Goal: Check status: Check status

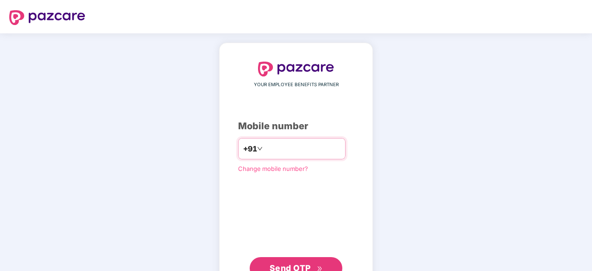
type input "**********"
click at [298, 257] on button "Send OTP" at bounding box center [296, 268] width 93 height 22
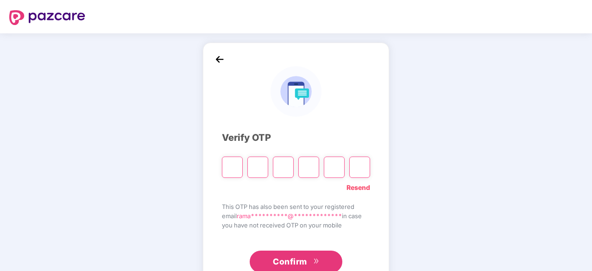
type input "*"
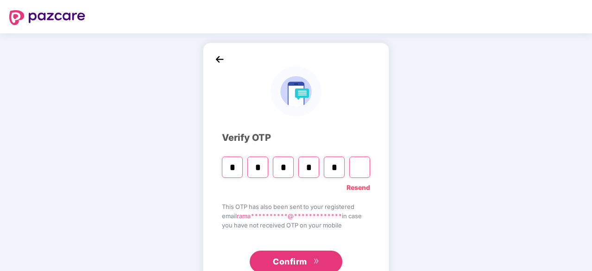
type input "*"
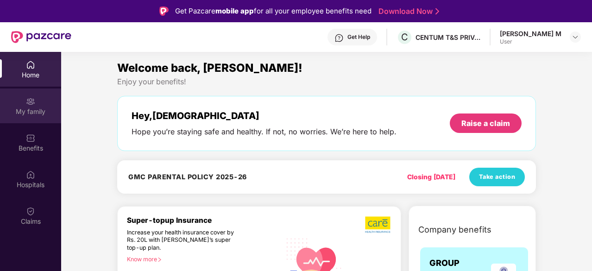
click at [46, 113] on div "My family" at bounding box center [30, 111] width 61 height 9
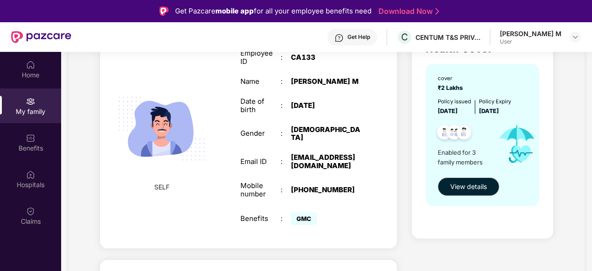
scroll to position [93, 0]
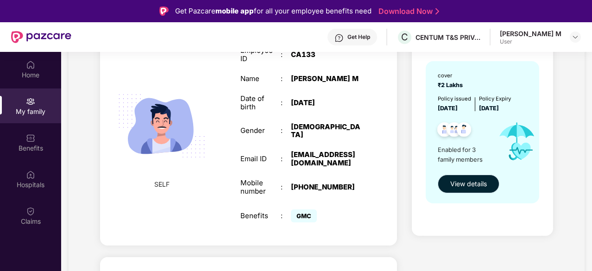
click at [477, 182] on span "View details" at bounding box center [468, 184] width 37 height 10
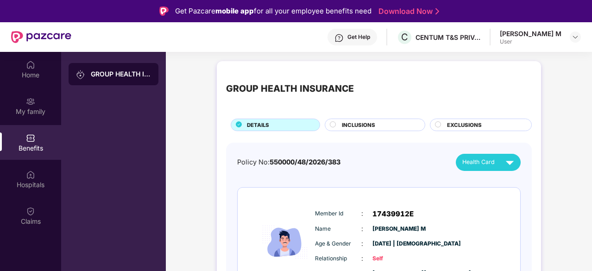
click at [343, 121] on span "INCLUSIONS" at bounding box center [358, 125] width 33 height 8
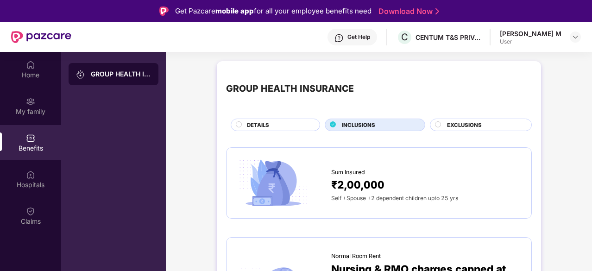
click at [355, 40] on div "Get Help" at bounding box center [358, 36] width 23 height 7
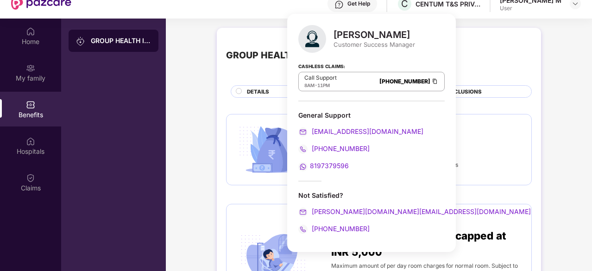
scroll to position [46, 0]
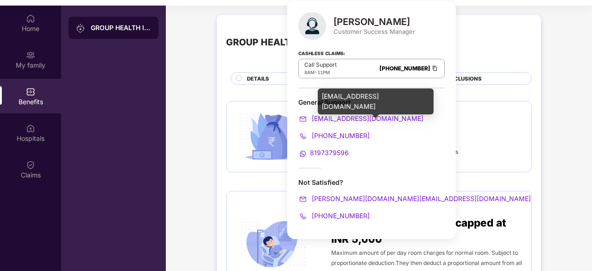
click at [359, 120] on span "[EMAIL_ADDRESS][DOMAIN_NAME]" at bounding box center [366, 118] width 113 height 8
drag, startPoint x: 390, startPoint y: 119, endPoint x: 312, endPoint y: 122, distance: 77.9
click at [312, 122] on div "[EMAIL_ADDRESS][DOMAIN_NAME]" at bounding box center [371, 118] width 146 height 10
copy span "[EMAIL_ADDRESS][DOMAIN_NAME]"
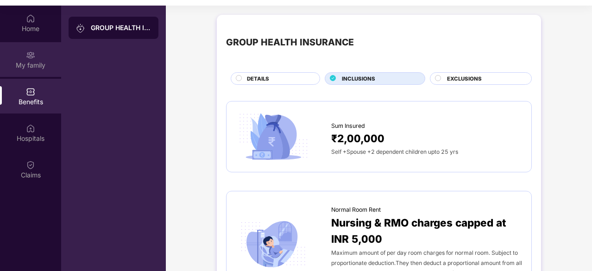
click at [36, 58] on div "My family" at bounding box center [30, 59] width 61 height 35
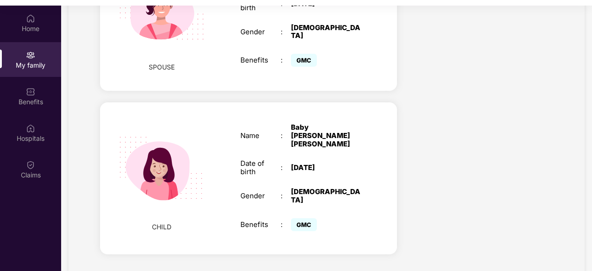
drag, startPoint x: 451, startPoint y: 94, endPoint x: 434, endPoint y: 107, distance: 21.5
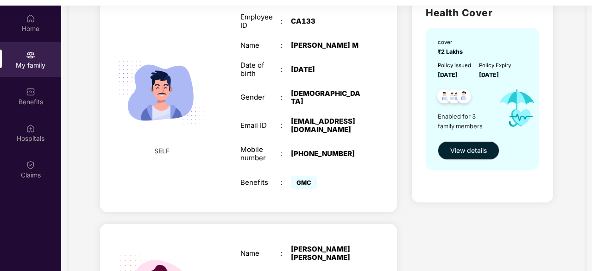
scroll to position [0, 0]
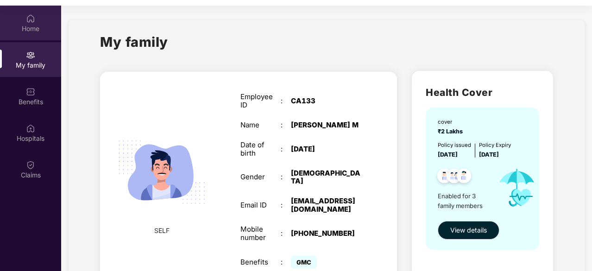
click at [36, 29] on div "Home" at bounding box center [30, 28] width 61 height 9
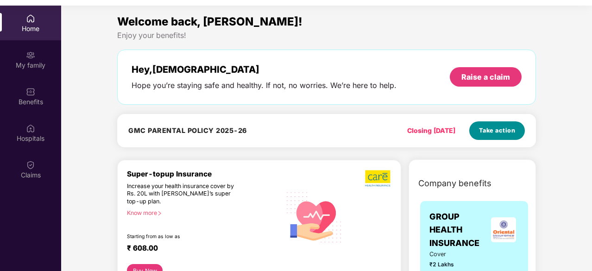
click at [504, 133] on span "Take action" at bounding box center [497, 130] width 37 height 9
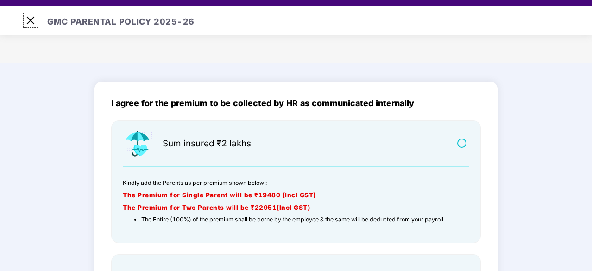
click at [26, 22] on img at bounding box center [30, 20] width 15 height 15
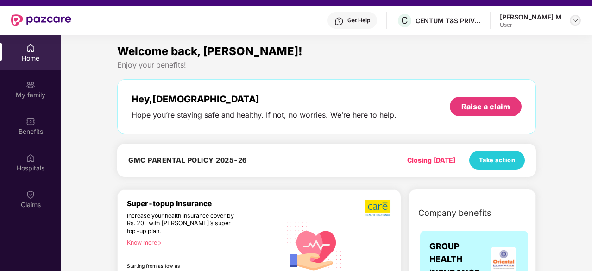
click at [576, 21] on img at bounding box center [575, 20] width 7 height 7
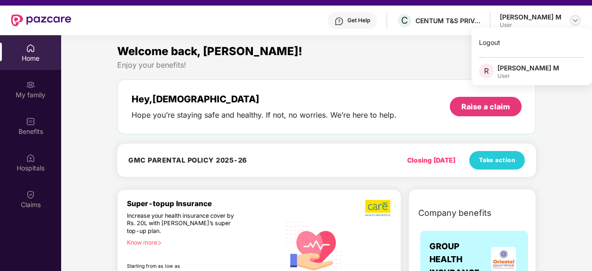
click at [576, 21] on img at bounding box center [575, 20] width 7 height 7
